Goal: Check status

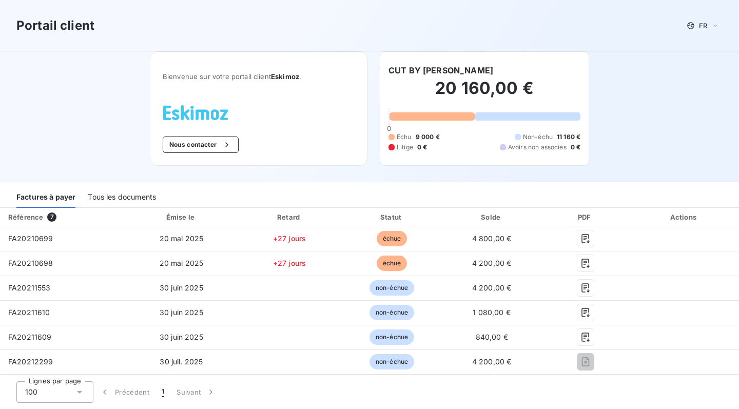
scroll to position [31, 0]
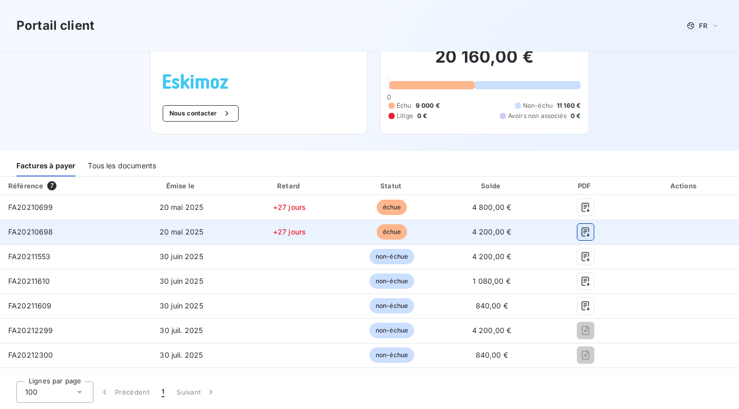
click at [591, 233] on icon "button" at bounding box center [586, 232] width 10 height 10
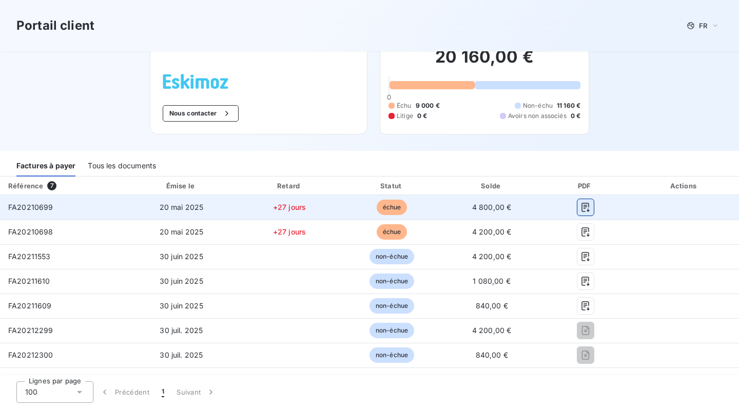
click at [591, 205] on icon "button" at bounding box center [586, 207] width 10 height 10
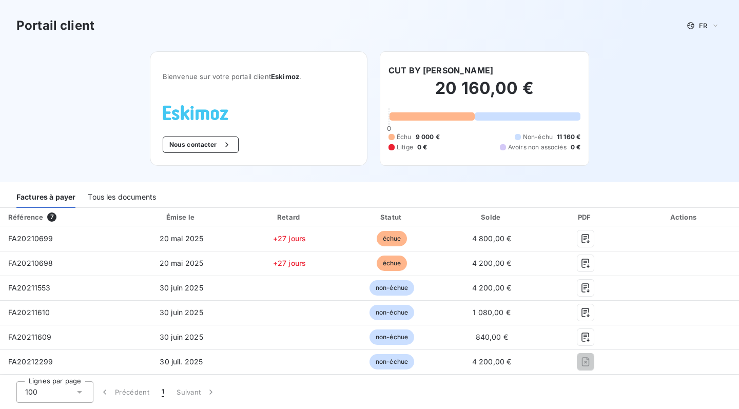
scroll to position [0, 0]
click at [129, 200] on div "Tous les documents" at bounding box center [122, 197] width 68 height 22
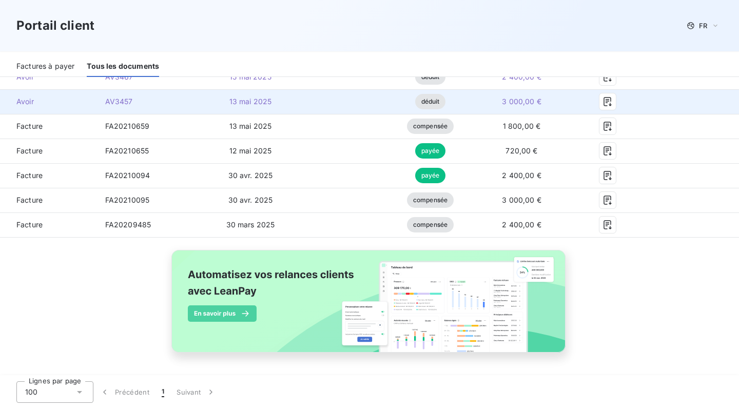
scroll to position [457, 0]
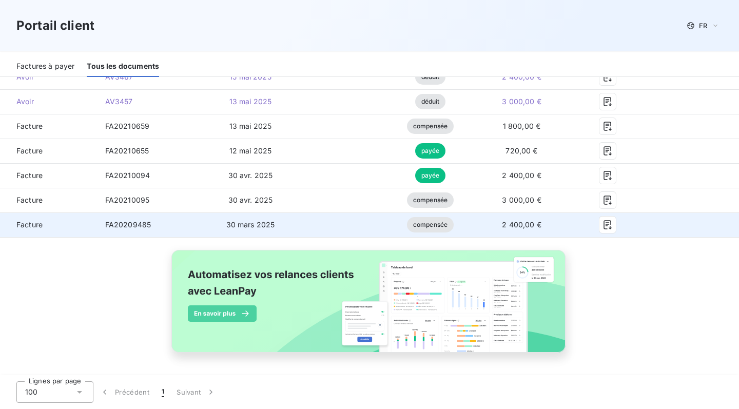
click at [454, 227] on span "compensée" at bounding box center [430, 224] width 47 height 15
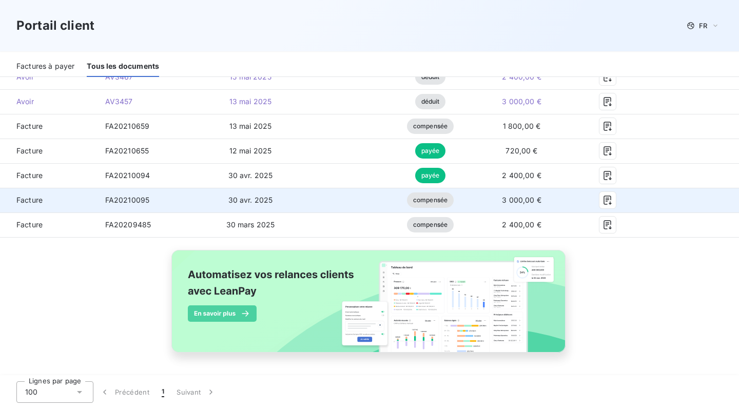
click at [454, 203] on span "compensée" at bounding box center [430, 200] width 47 height 15
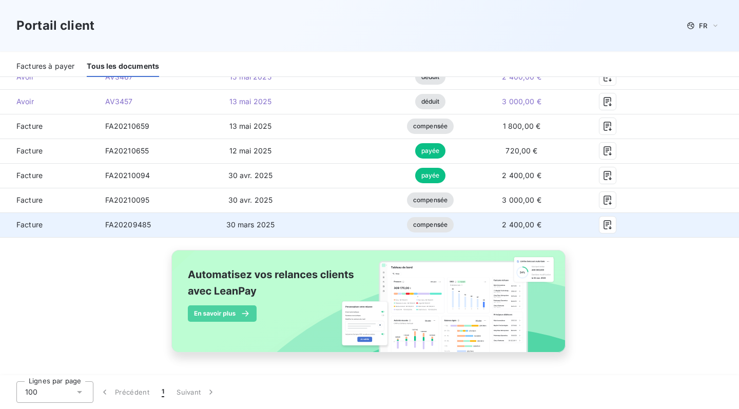
click at [504, 228] on td "2 400,00 €" at bounding box center [522, 225] width 97 height 25
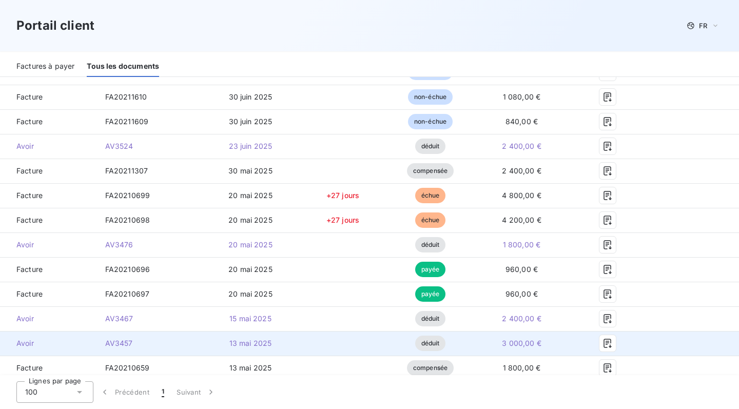
scroll to position [189, 0]
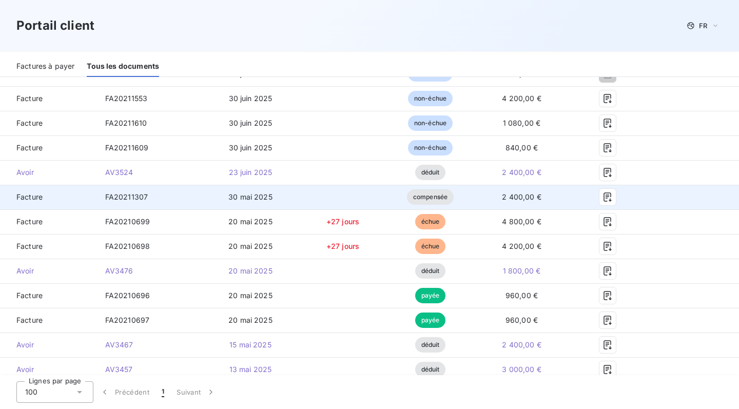
click at [202, 201] on td "FA20211307" at bounding box center [149, 197] width 105 height 25
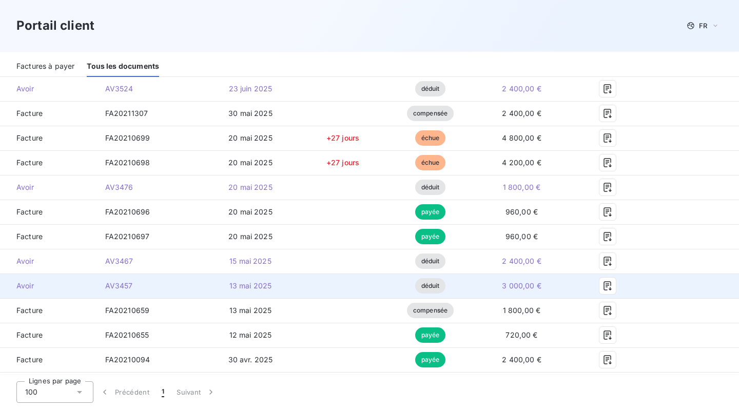
scroll to position [263, 0]
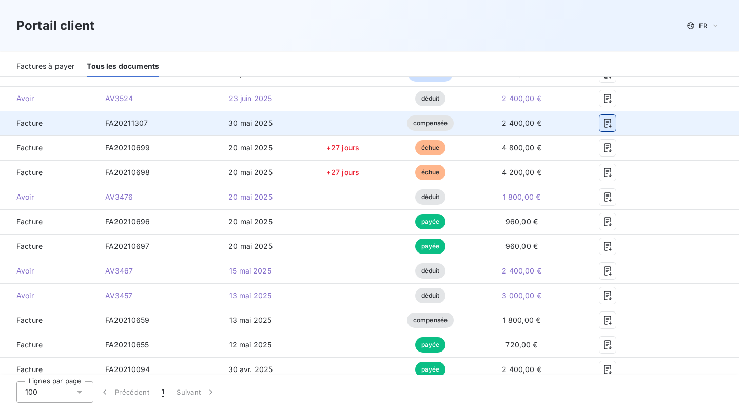
click at [613, 121] on icon "button" at bounding box center [608, 123] width 10 height 10
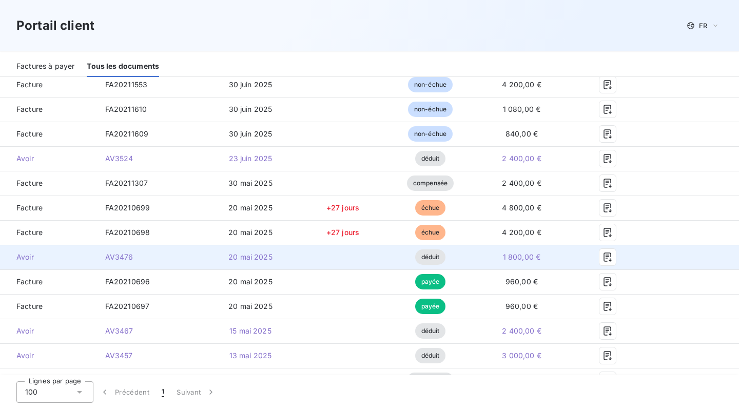
scroll to position [194, 0]
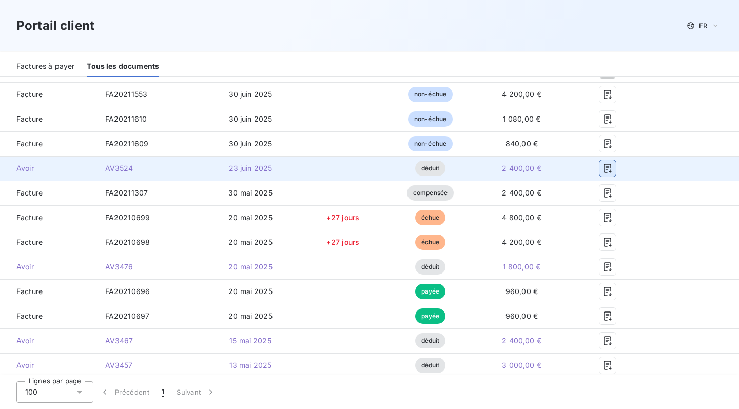
click at [613, 174] on icon "button" at bounding box center [608, 168] width 10 height 10
click at [616, 166] on button "button" at bounding box center [608, 168] width 16 height 16
click at [613, 167] on icon "button" at bounding box center [608, 168] width 10 height 10
click at [511, 179] on td "2 400,00 €" at bounding box center [522, 168] width 97 height 25
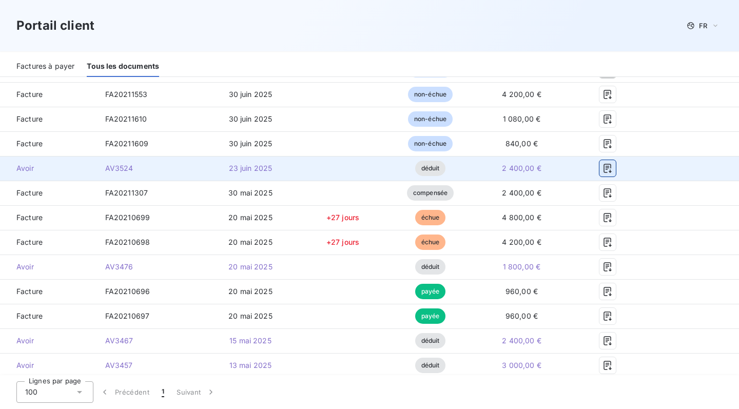
click at [613, 168] on icon "button" at bounding box center [608, 168] width 10 height 10
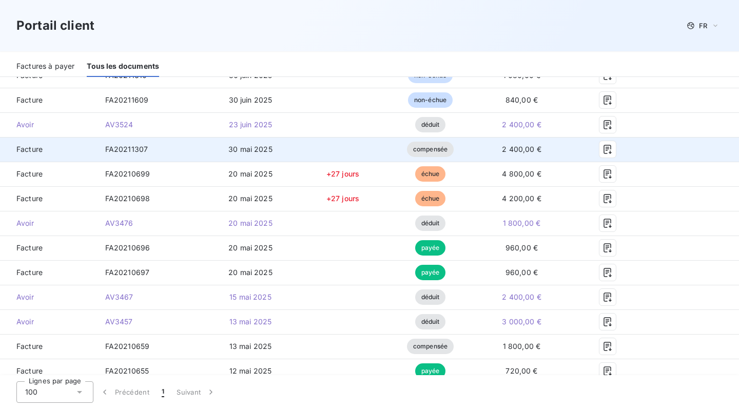
scroll to position [234, 0]
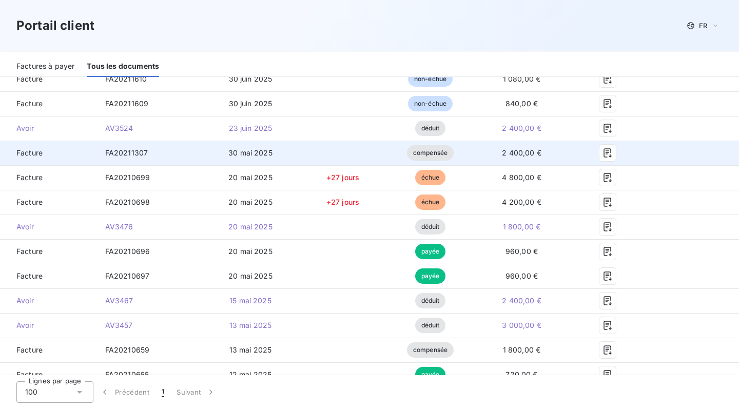
click at [454, 158] on span "compensée" at bounding box center [430, 152] width 47 height 15
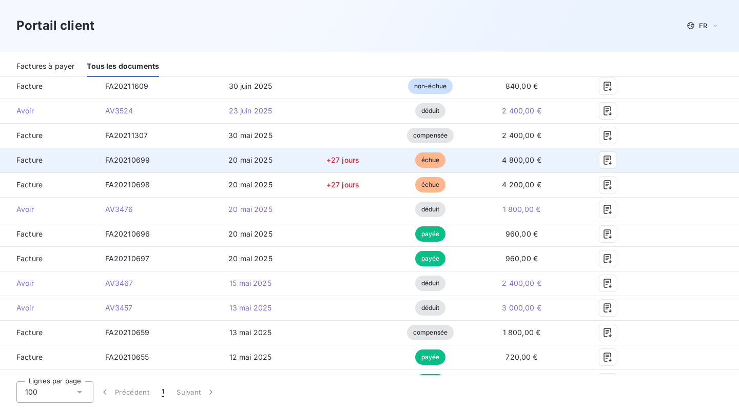
scroll to position [252, 0]
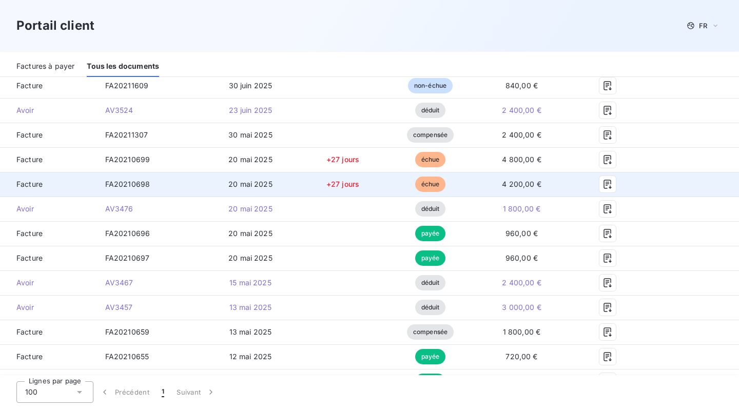
click at [542, 181] on span "4 200,00 €" at bounding box center [522, 184] width 40 height 9
click at [98, 176] on td "FA20210698" at bounding box center [149, 184] width 105 height 25
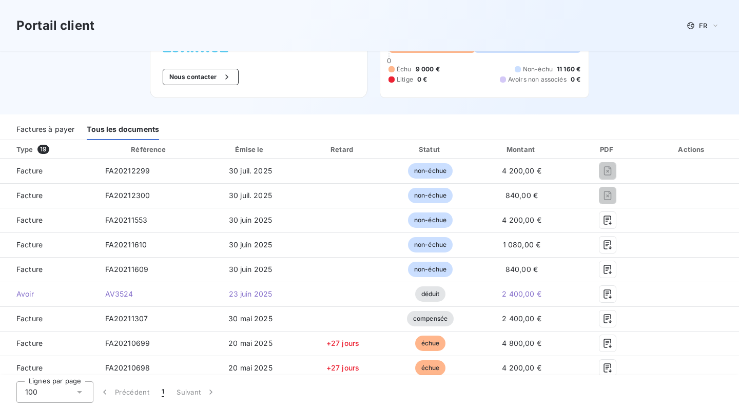
scroll to position [70, 0]
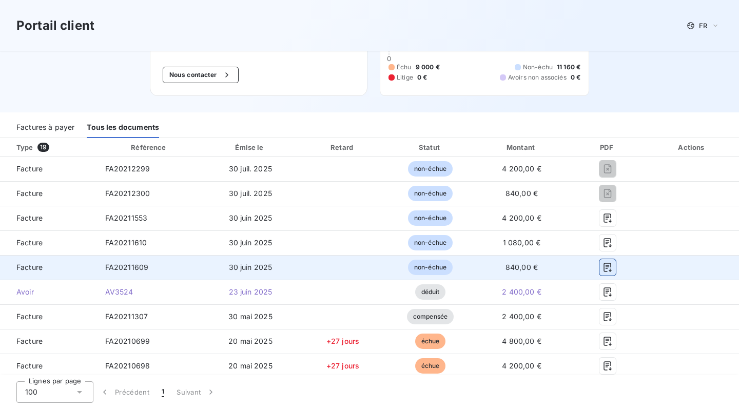
click at [616, 266] on button "button" at bounding box center [608, 267] width 16 height 16
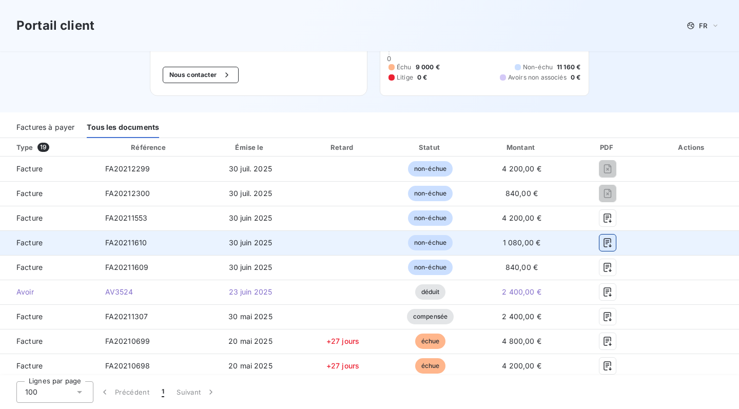
click at [612, 240] on icon "button" at bounding box center [608, 242] width 8 height 9
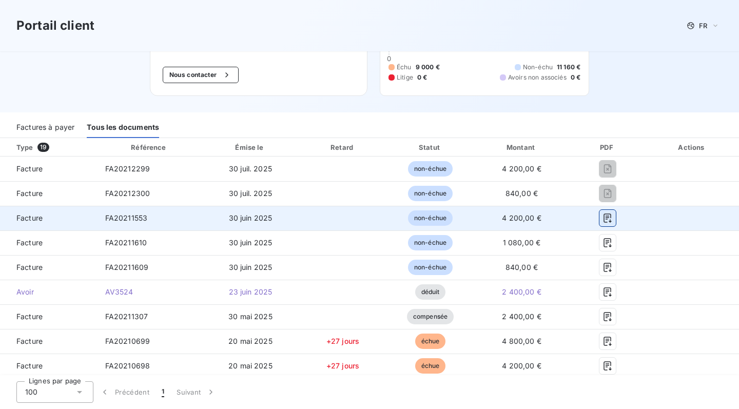
click at [613, 215] on icon "button" at bounding box center [608, 218] width 10 height 10
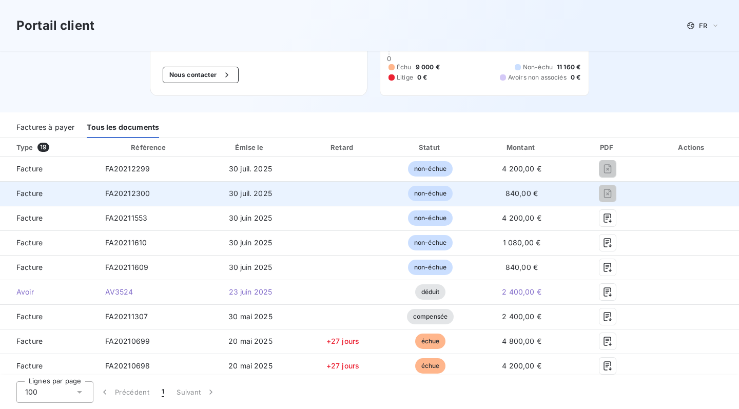
click at [387, 199] on td at bounding box center [343, 193] width 88 height 25
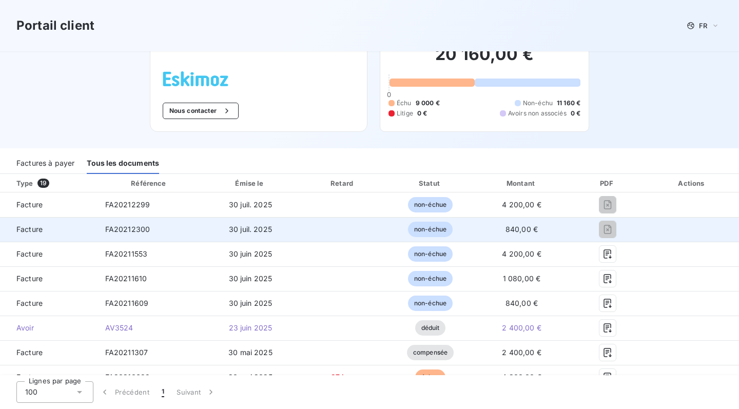
scroll to position [33, 0]
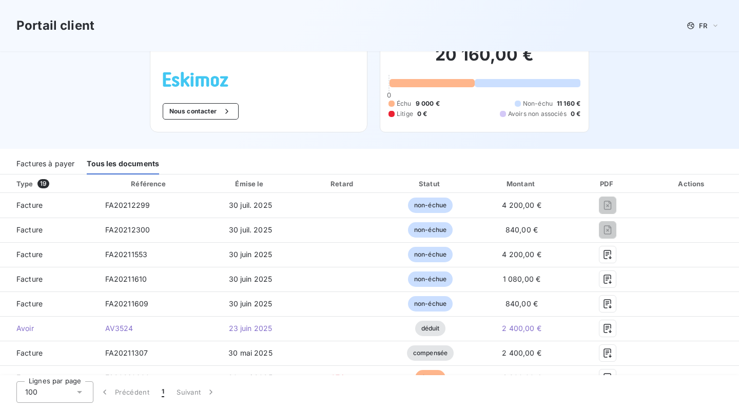
click at [380, 183] on div "Retard" at bounding box center [343, 184] width 84 height 10
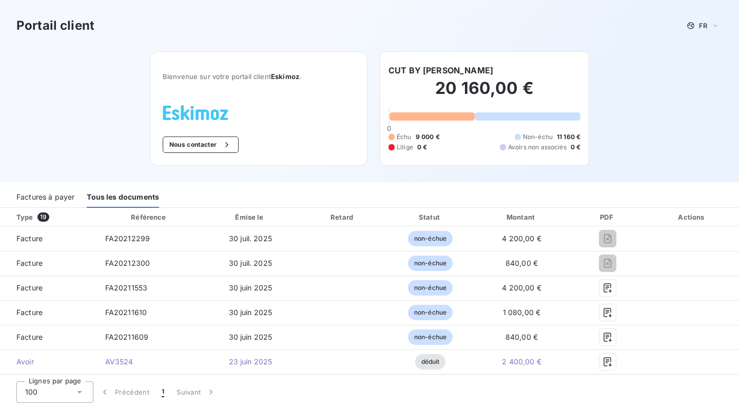
scroll to position [0, 0]
click at [218, 146] on button "Nous contacter" at bounding box center [201, 145] width 76 height 16
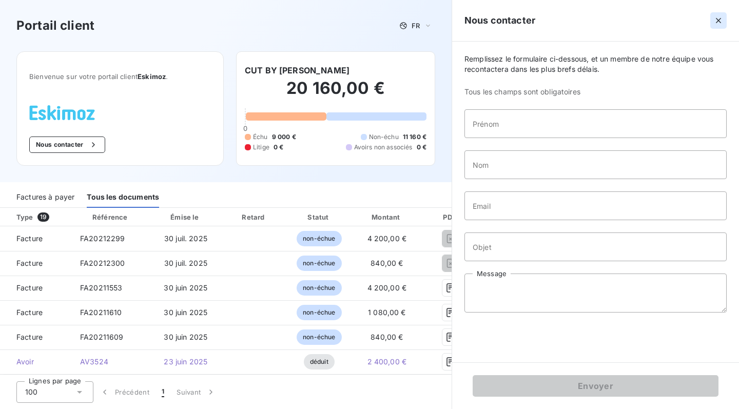
click at [726, 18] on button "button" at bounding box center [719, 20] width 16 height 16
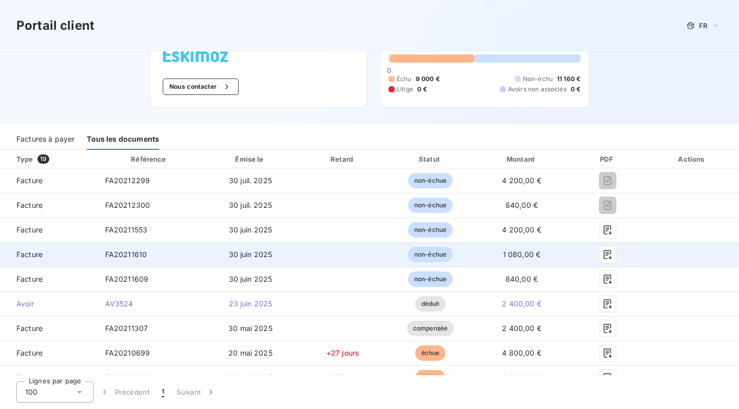
scroll to position [50, 0]
